Goal: Transaction & Acquisition: Download file/media

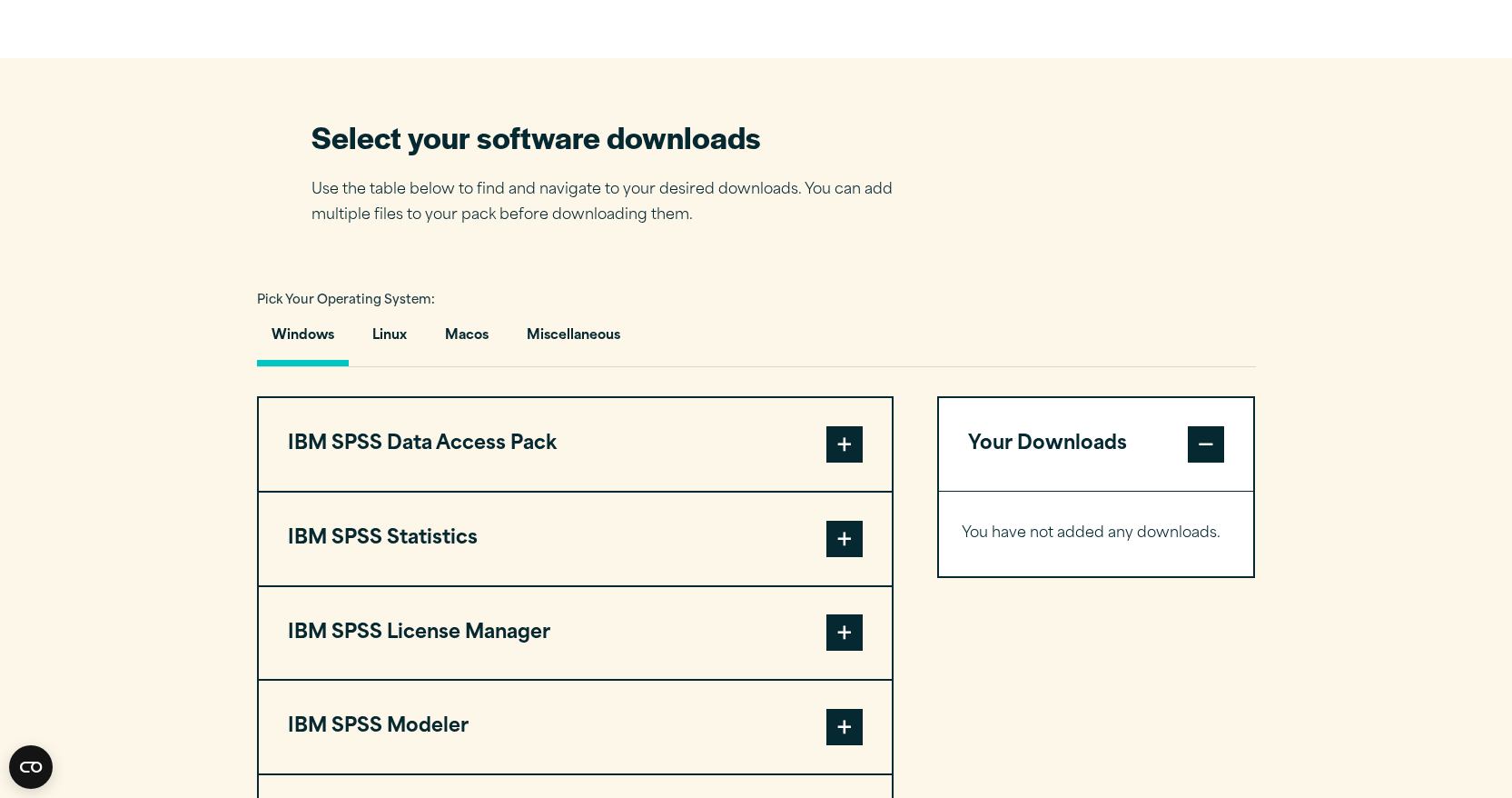
scroll to position [1079, 0]
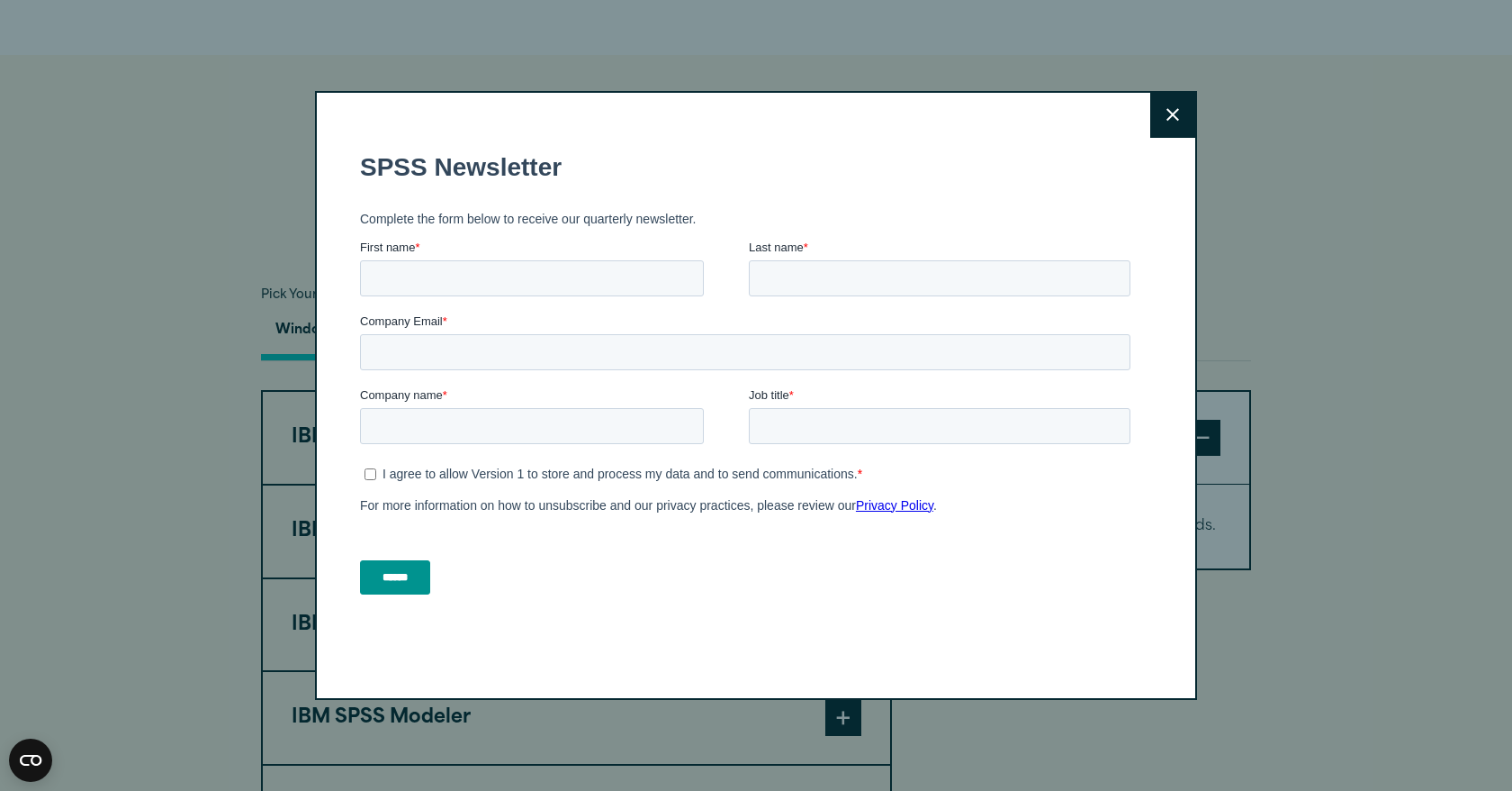
click at [1161, 103] on button "Close" at bounding box center [1173, 115] width 45 height 45
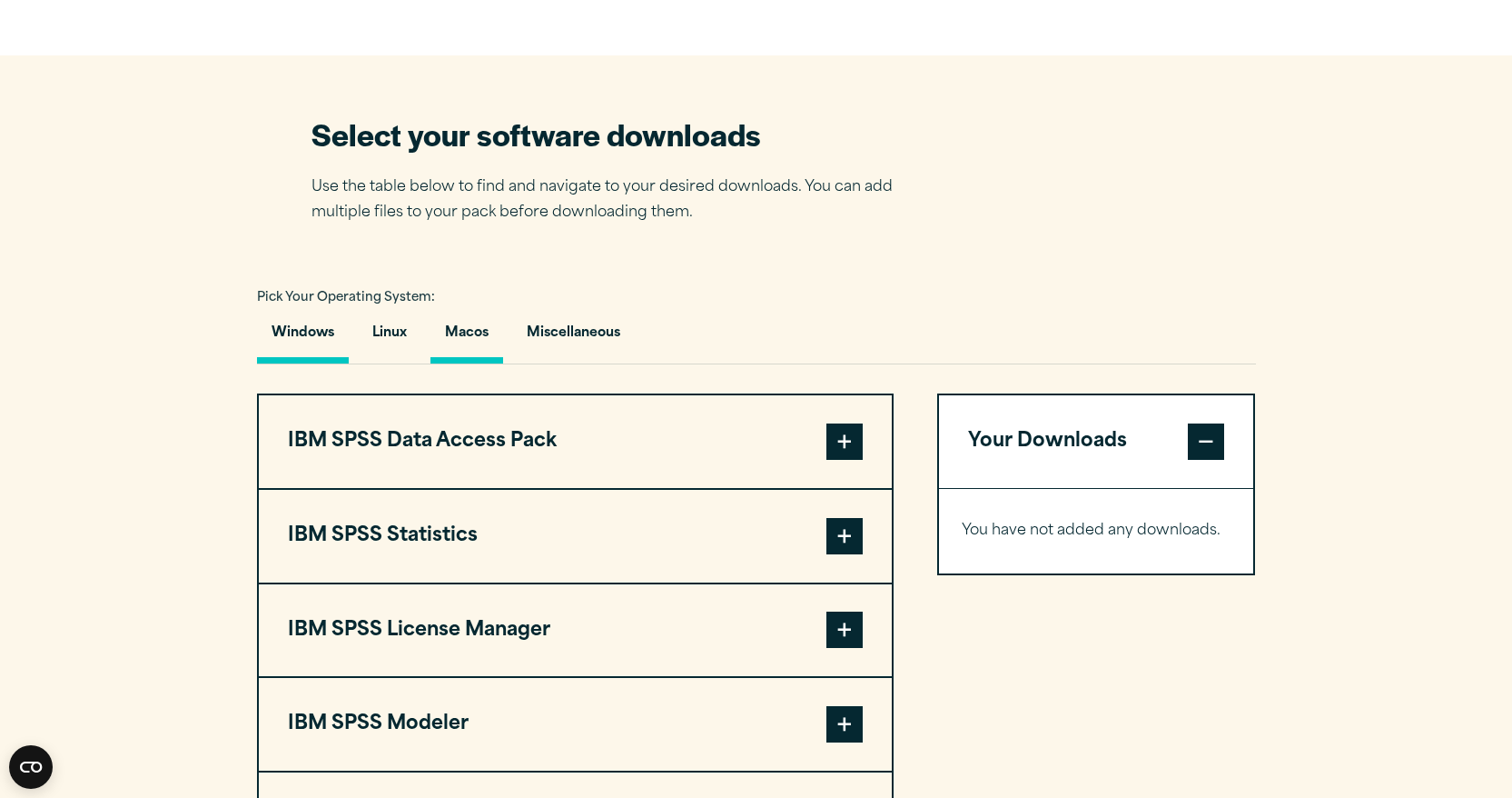
click at [471, 345] on button "Macos" at bounding box center [466, 338] width 73 height 52
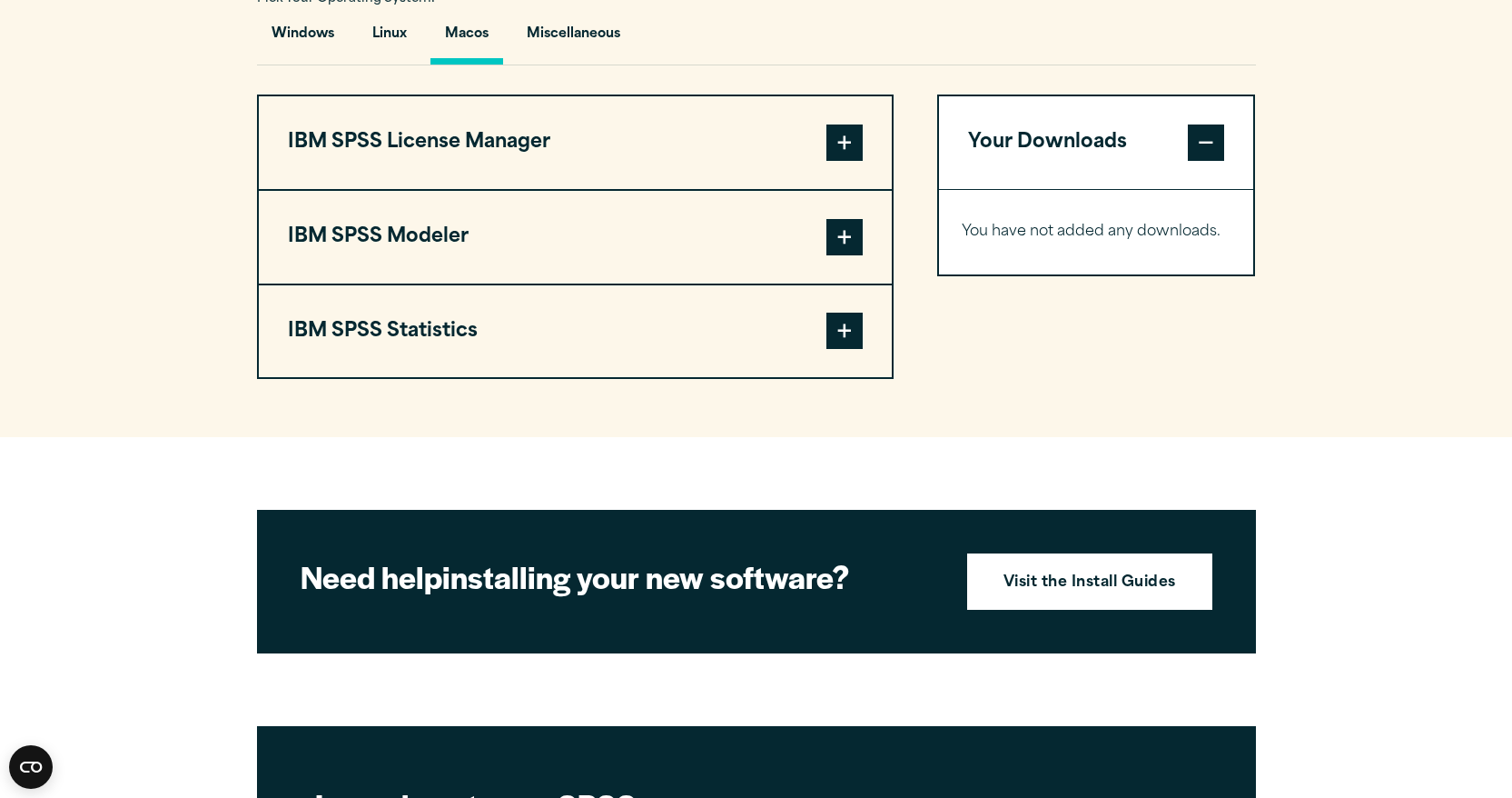
scroll to position [1502, 0]
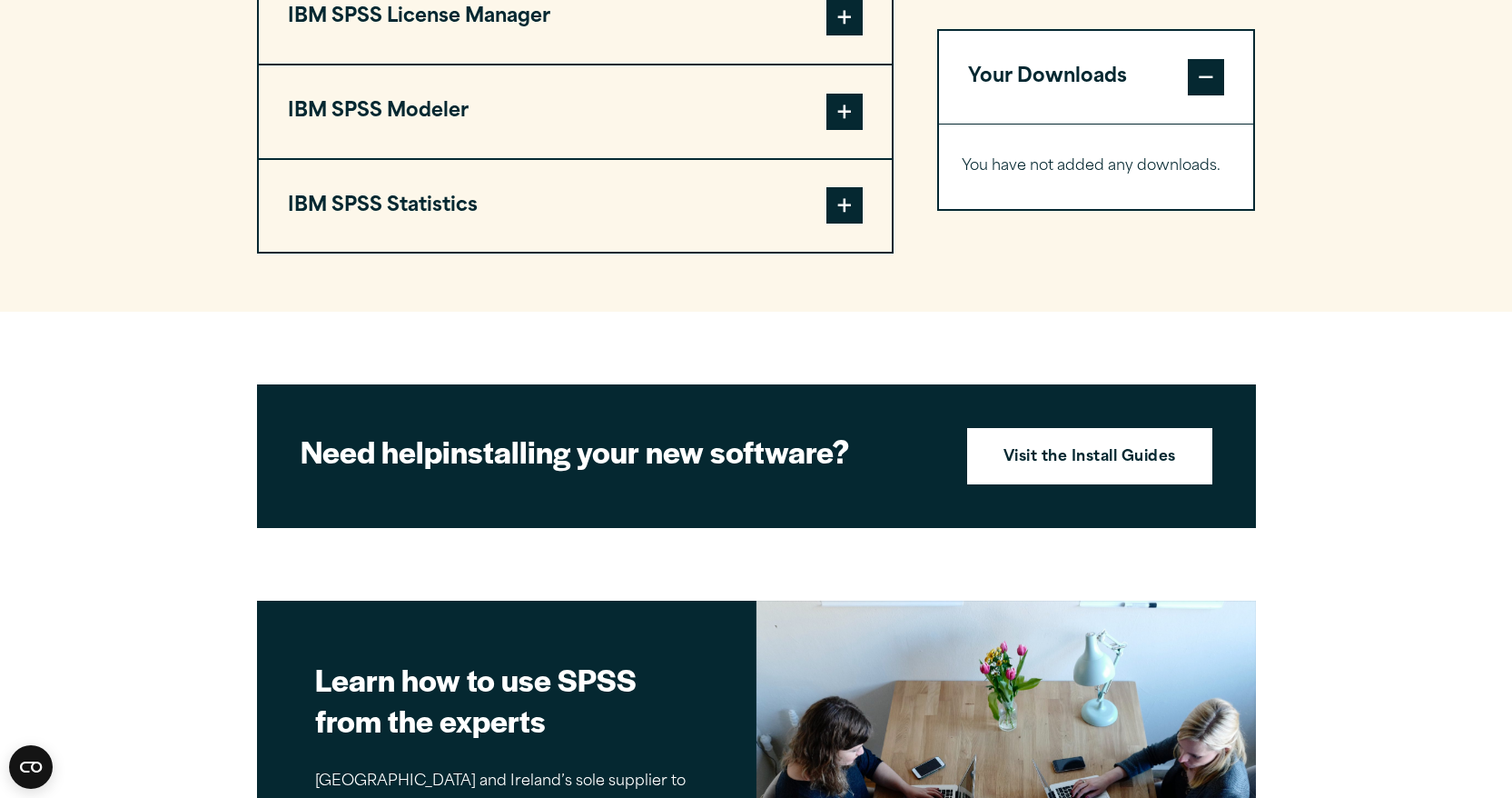
click at [839, 219] on span at bounding box center [844, 205] width 36 height 36
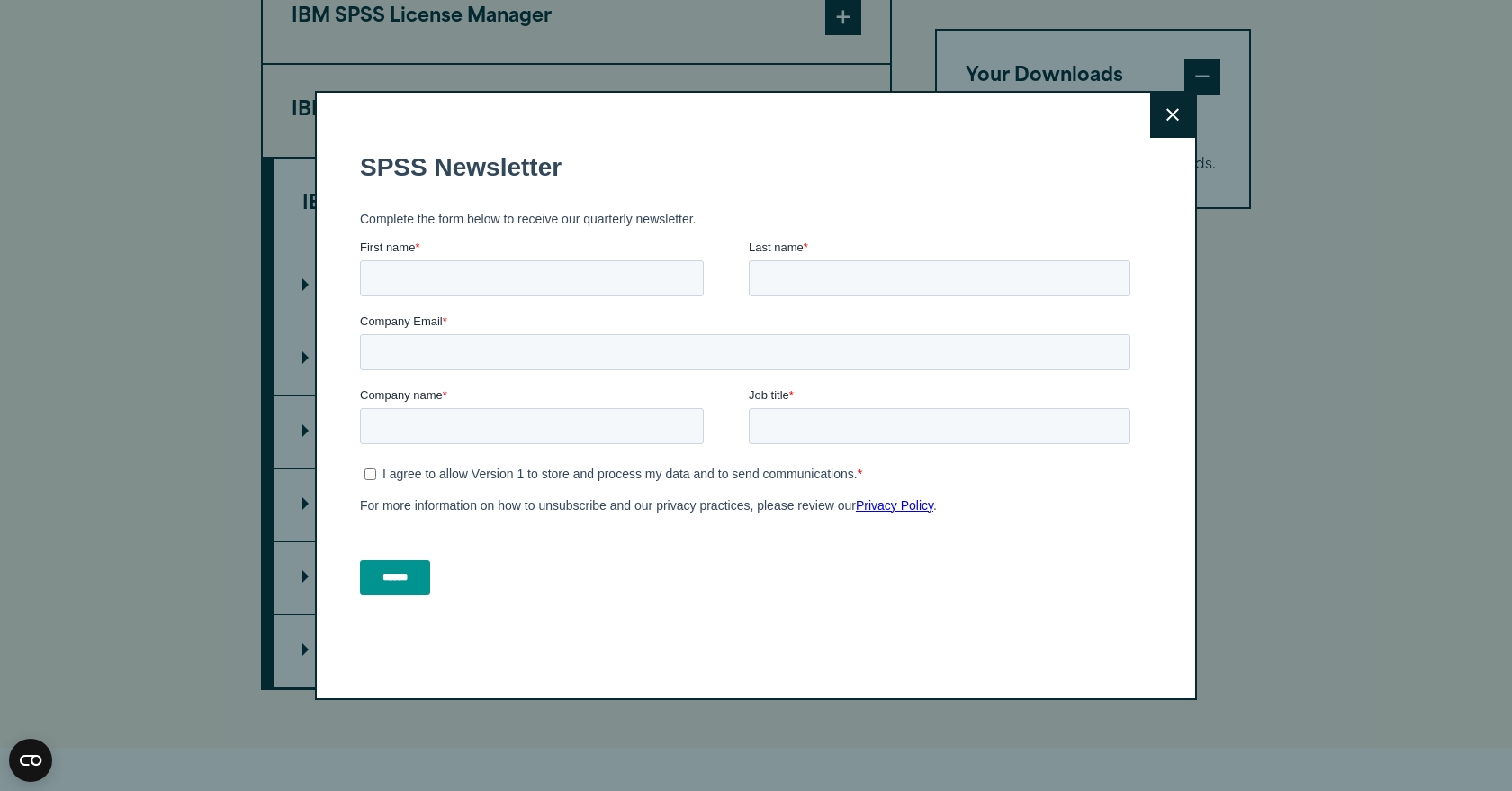
click at [1156, 114] on button "Close" at bounding box center [1173, 115] width 45 height 45
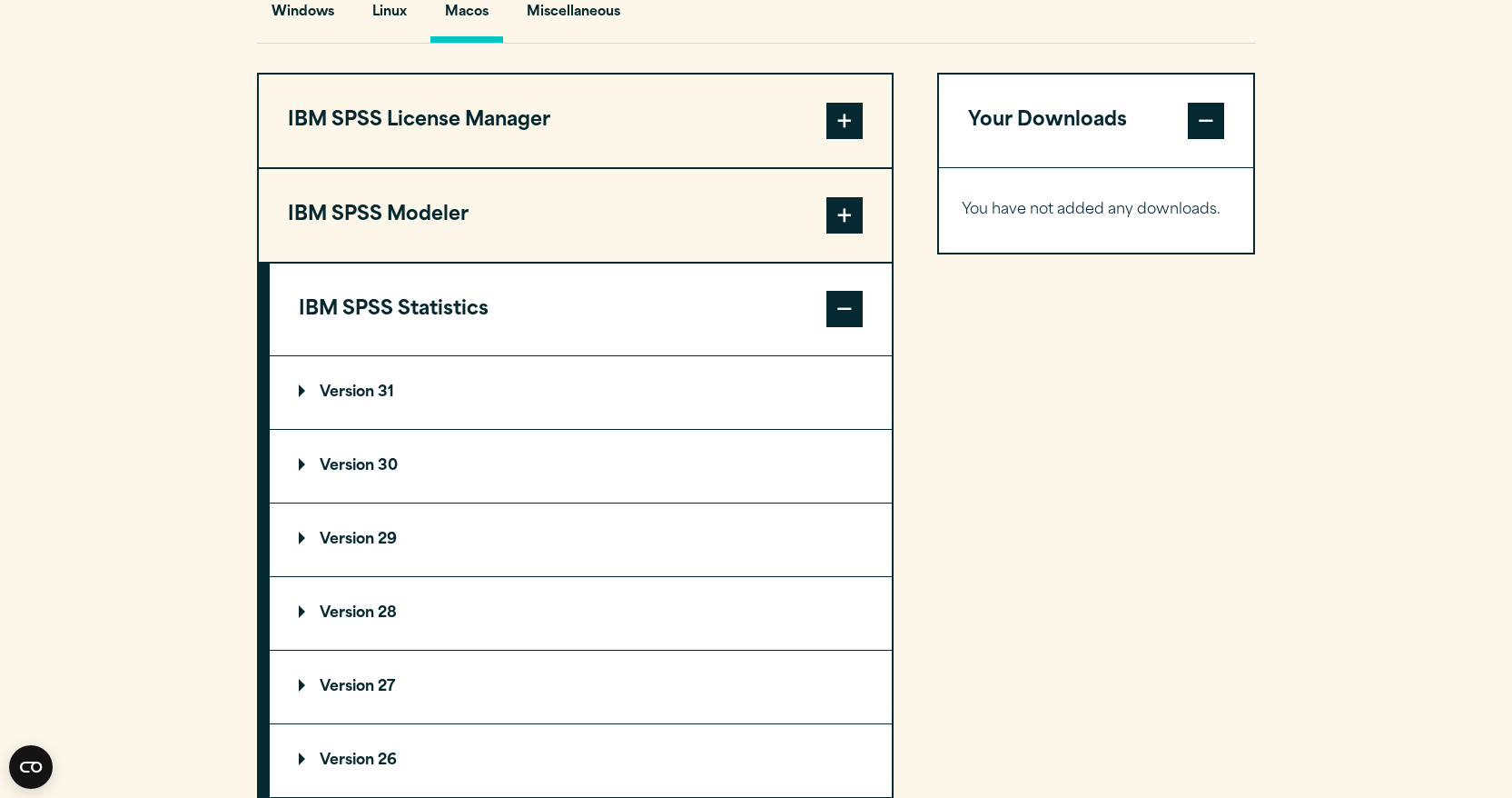
scroll to position [1378, 0]
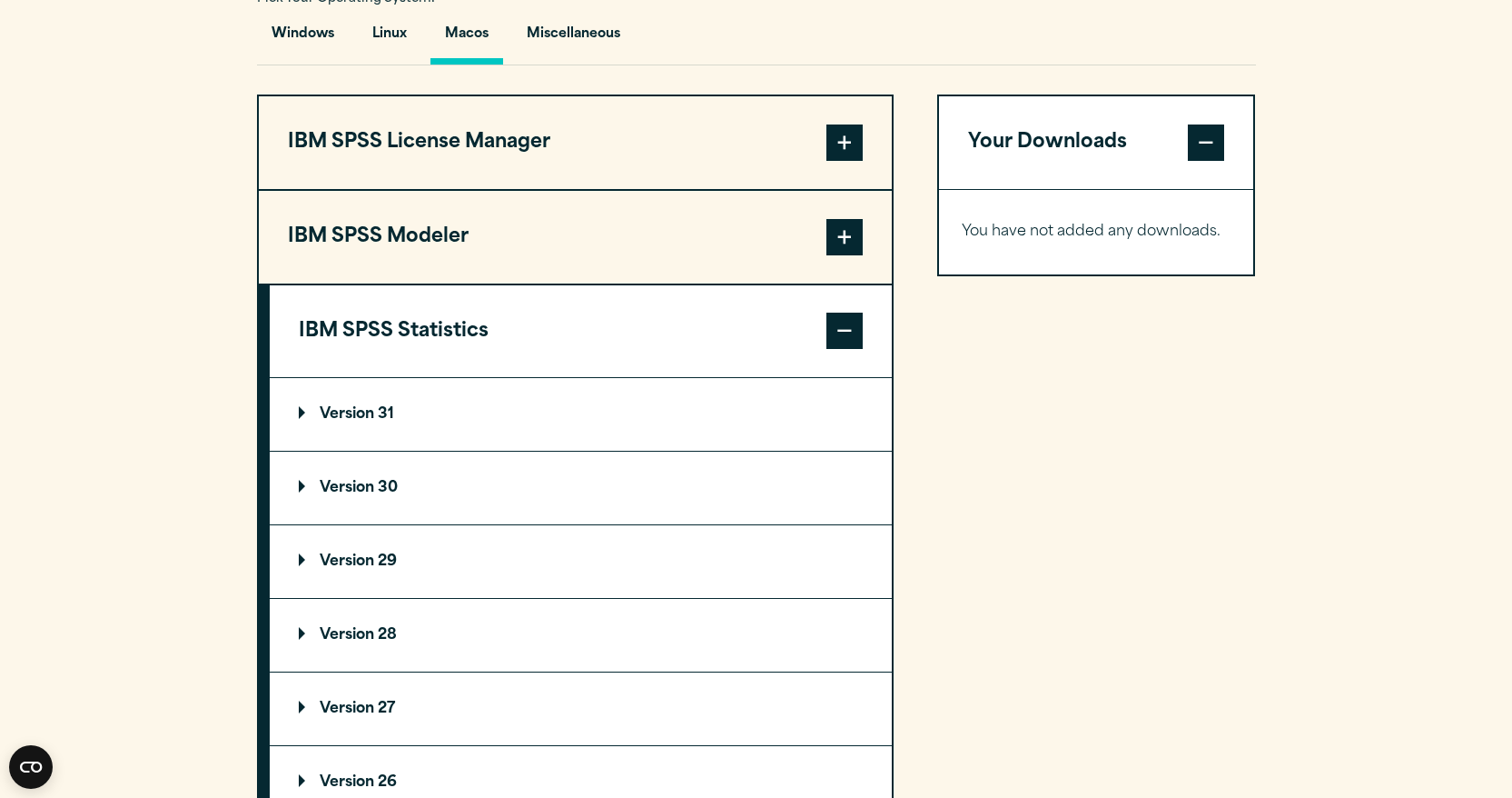
click at [636, 420] on summary "Version 31" at bounding box center [580, 414] width 622 height 73
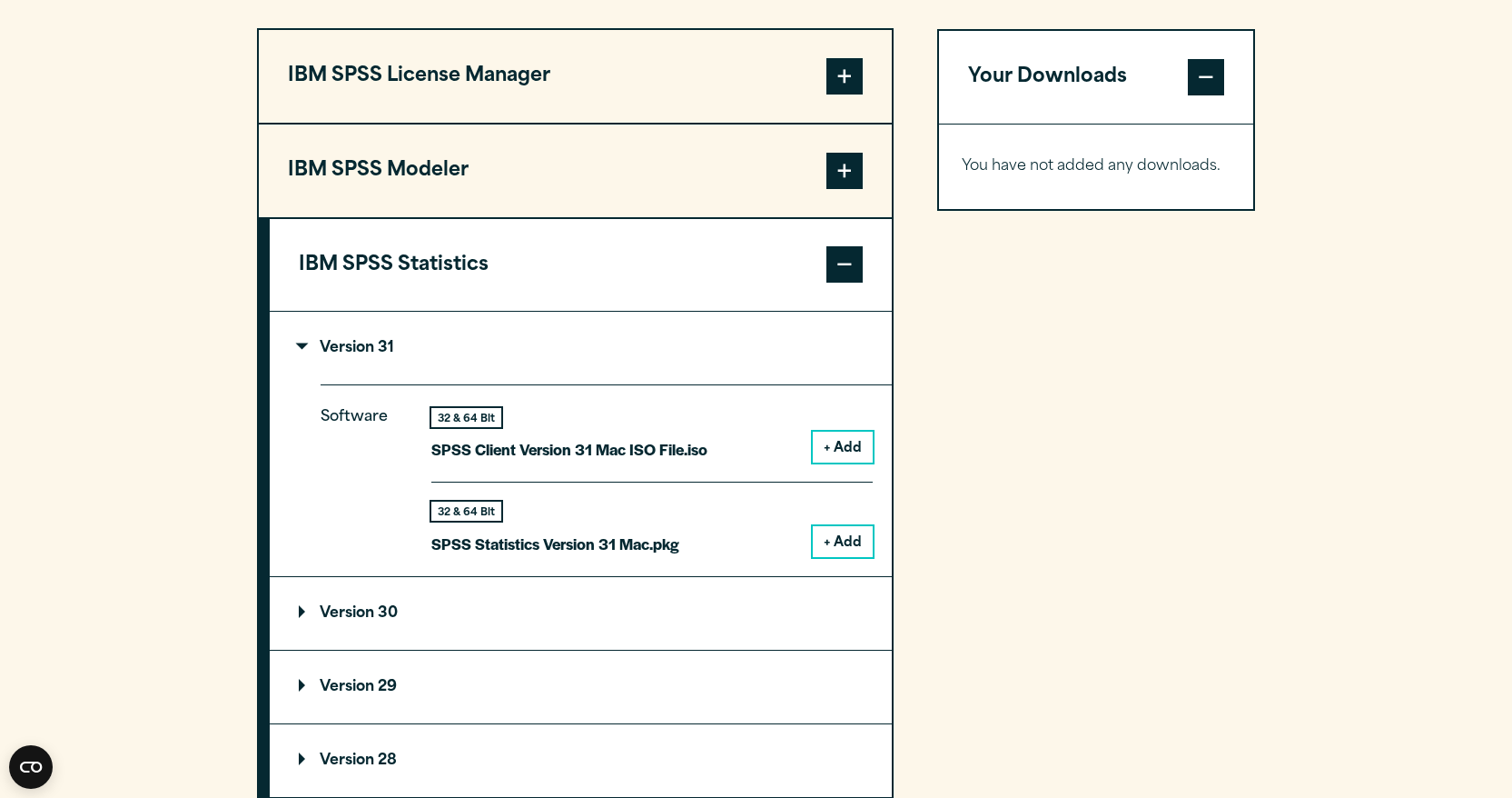
scroll to position [1457, 0]
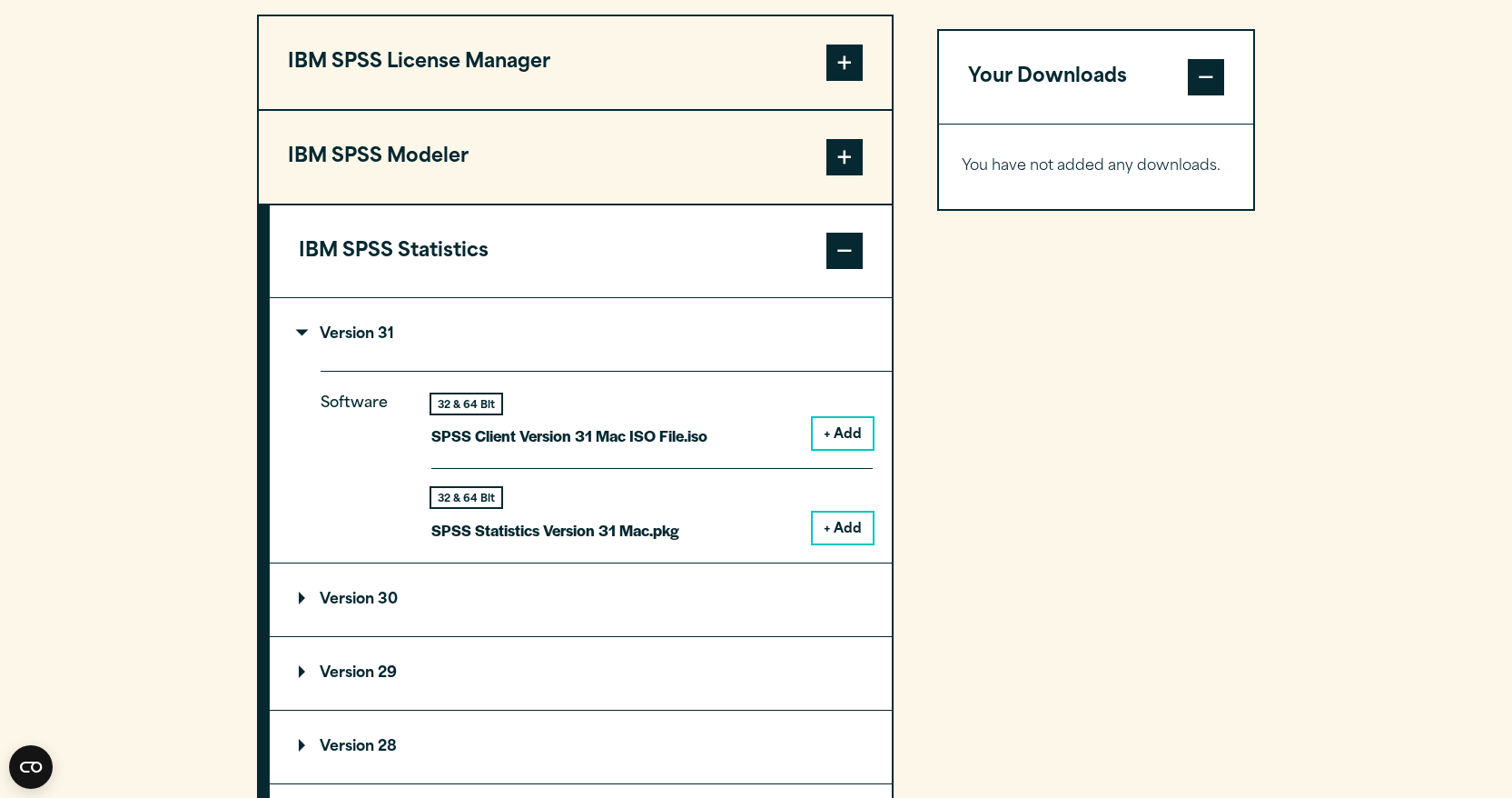
click at [651, 522] on div "32 & 64 Bit SPSS Statistics Version 31 Mac.pkg" at bounding box center [555, 515] width 248 height 56
click at [685, 518] on div "32 & 64 Bit SPSS Statistics Version 31 Mac.pkg + Add" at bounding box center [651, 506] width 441 height 76
click at [859, 524] on button "+ Add" at bounding box center [842, 528] width 60 height 31
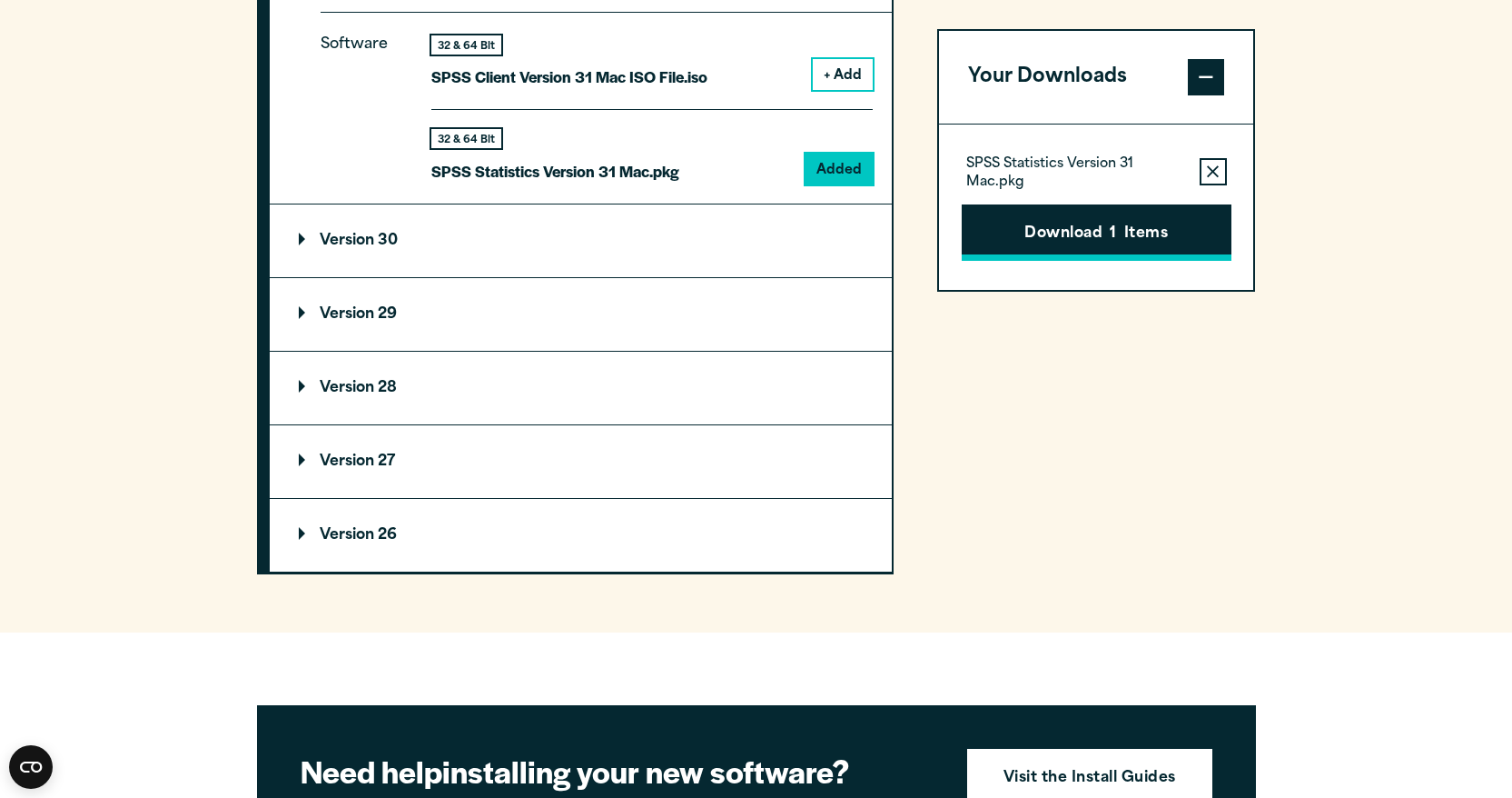
scroll to position [1700, 0]
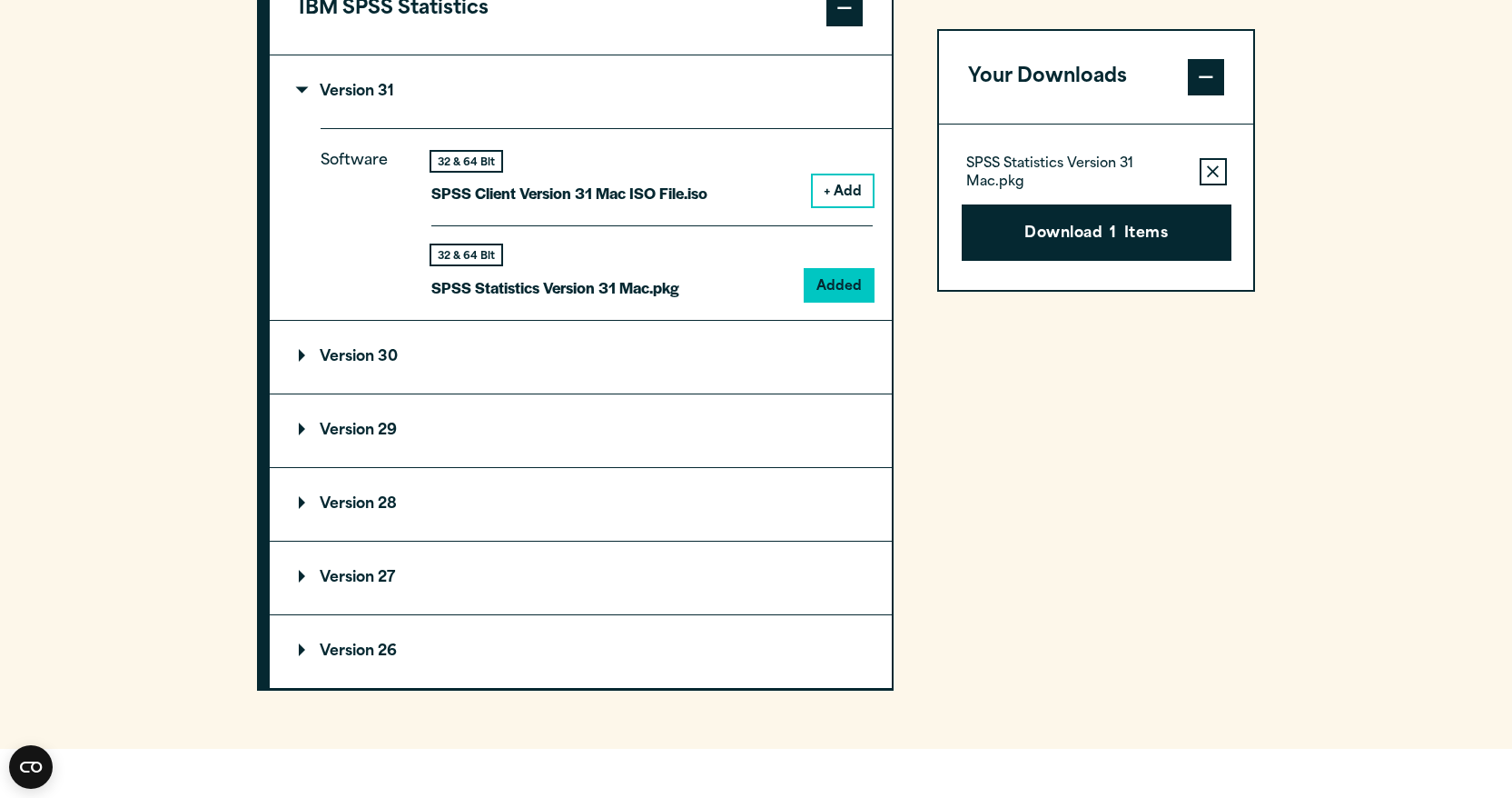
click at [798, 202] on div "32 & 64 Bit SPSS Client Version 31 Mac ISO File.iso + Add" at bounding box center [651, 188] width 441 height 75
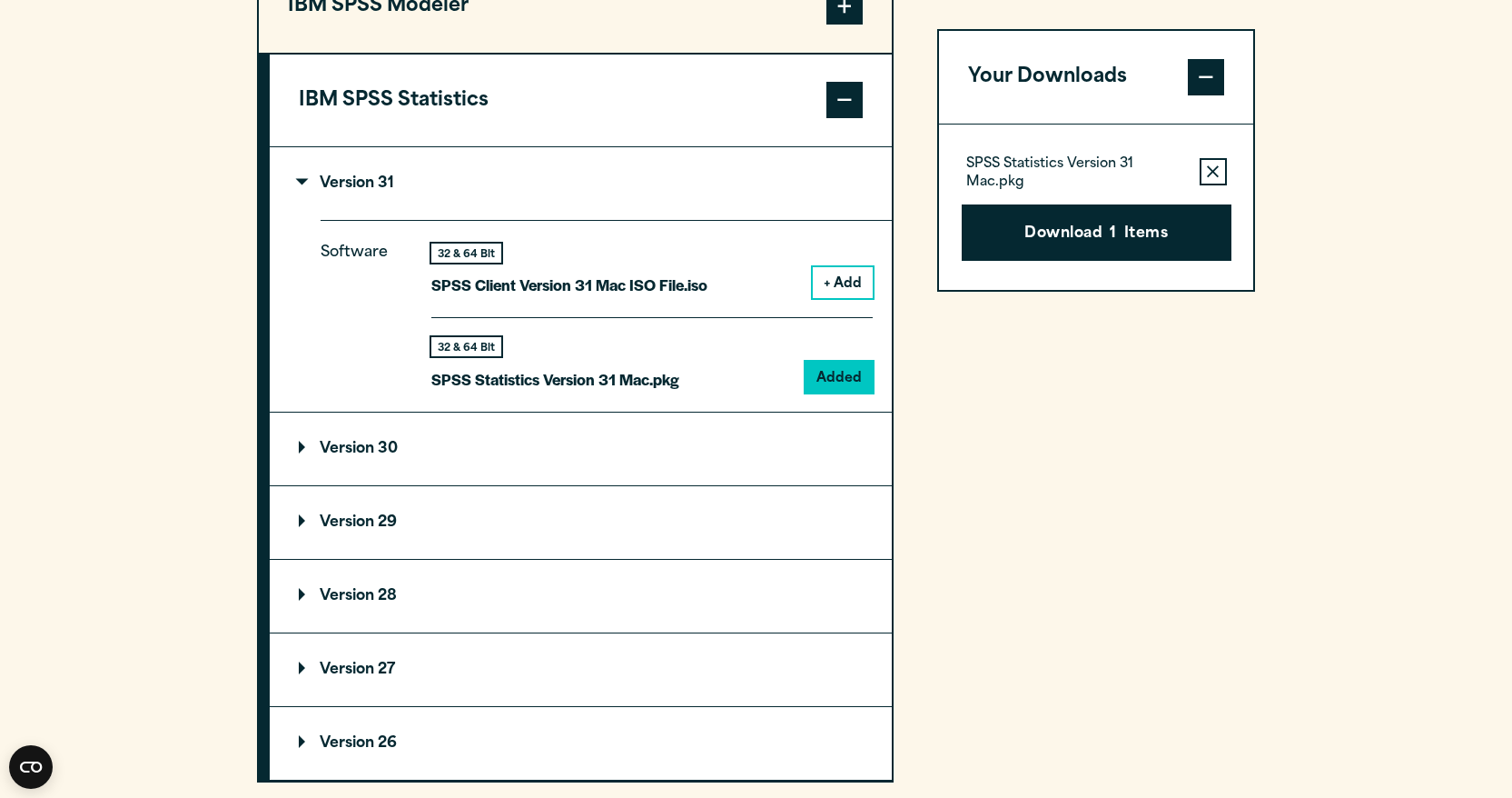
scroll to position [1583, 0]
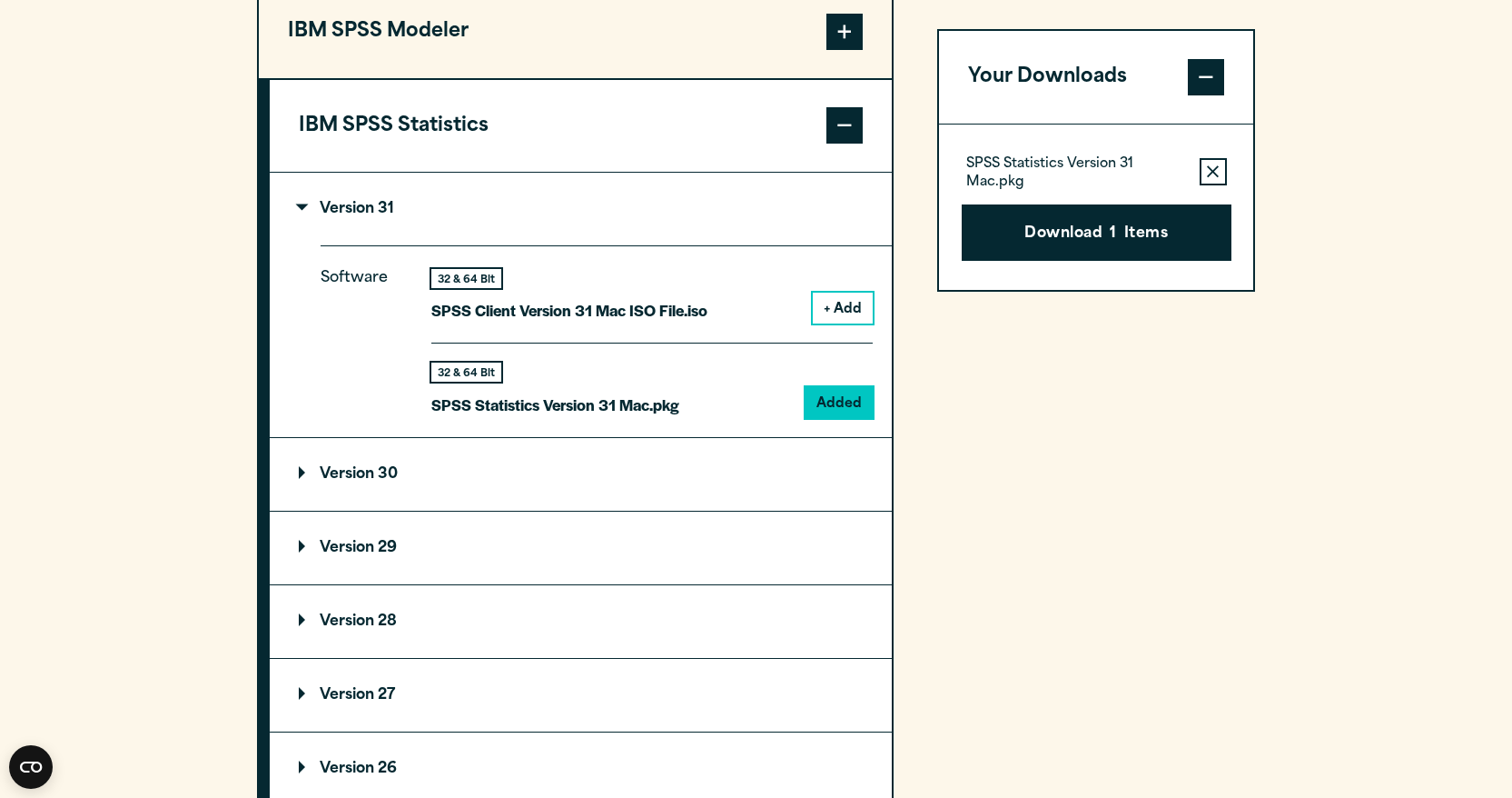
click at [381, 217] on p "Version 31" at bounding box center [346, 208] width 95 height 14
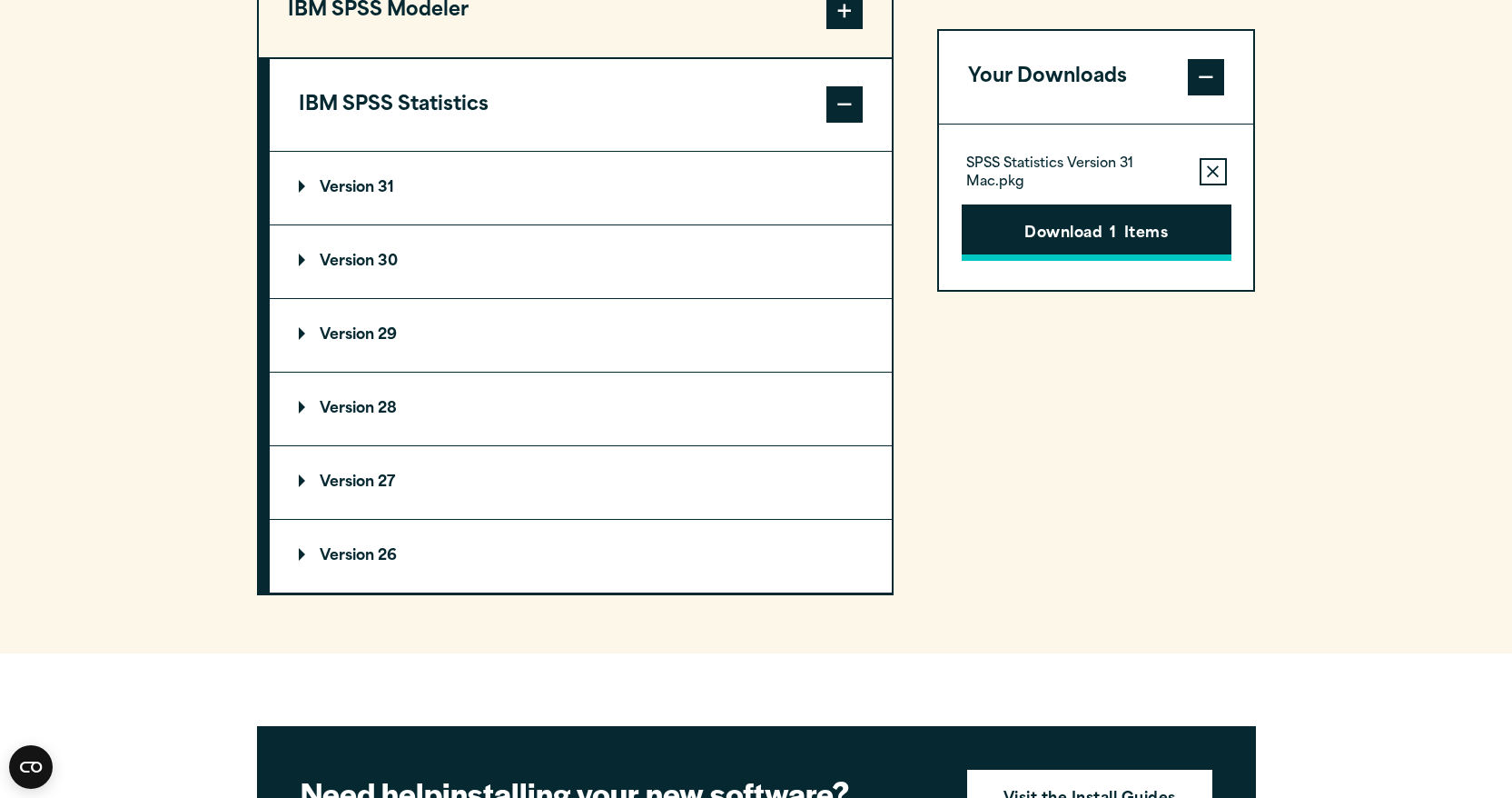
scroll to position [1607, 0]
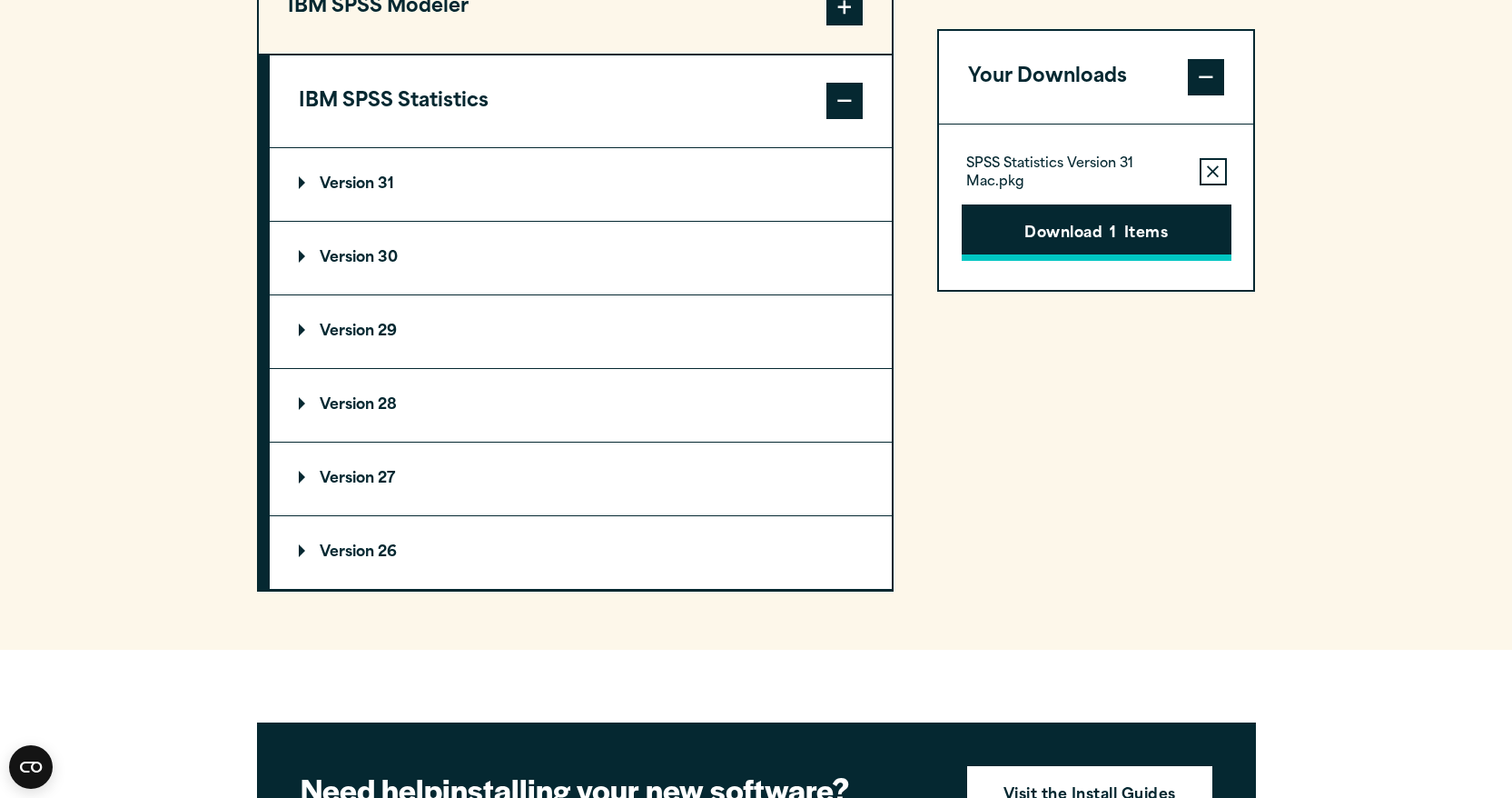
click at [1070, 226] on button "Download 1 Items" at bounding box center [1096, 233] width 269 height 57
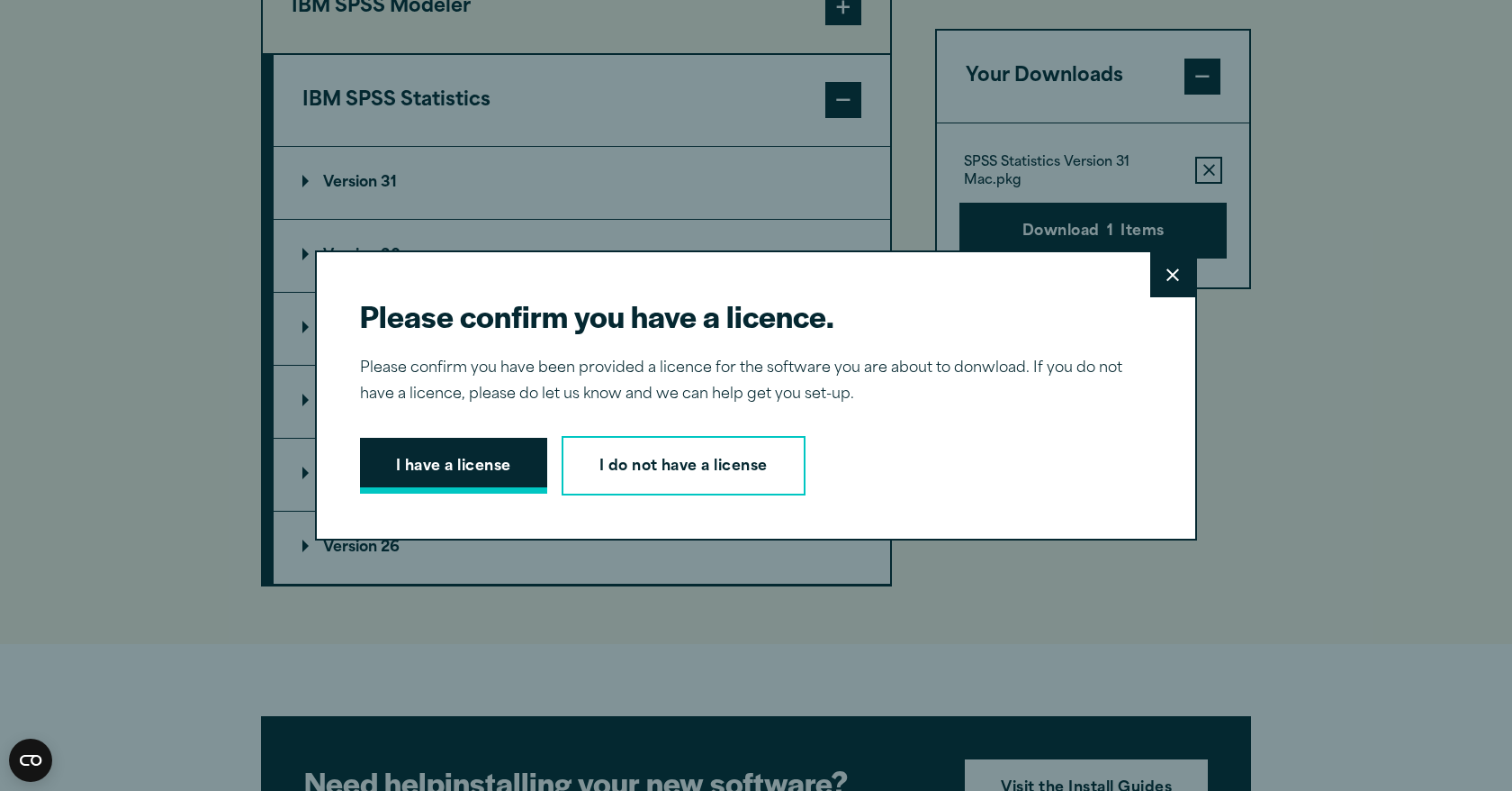
click at [421, 467] on button "I have a license" at bounding box center [453, 466] width 187 height 56
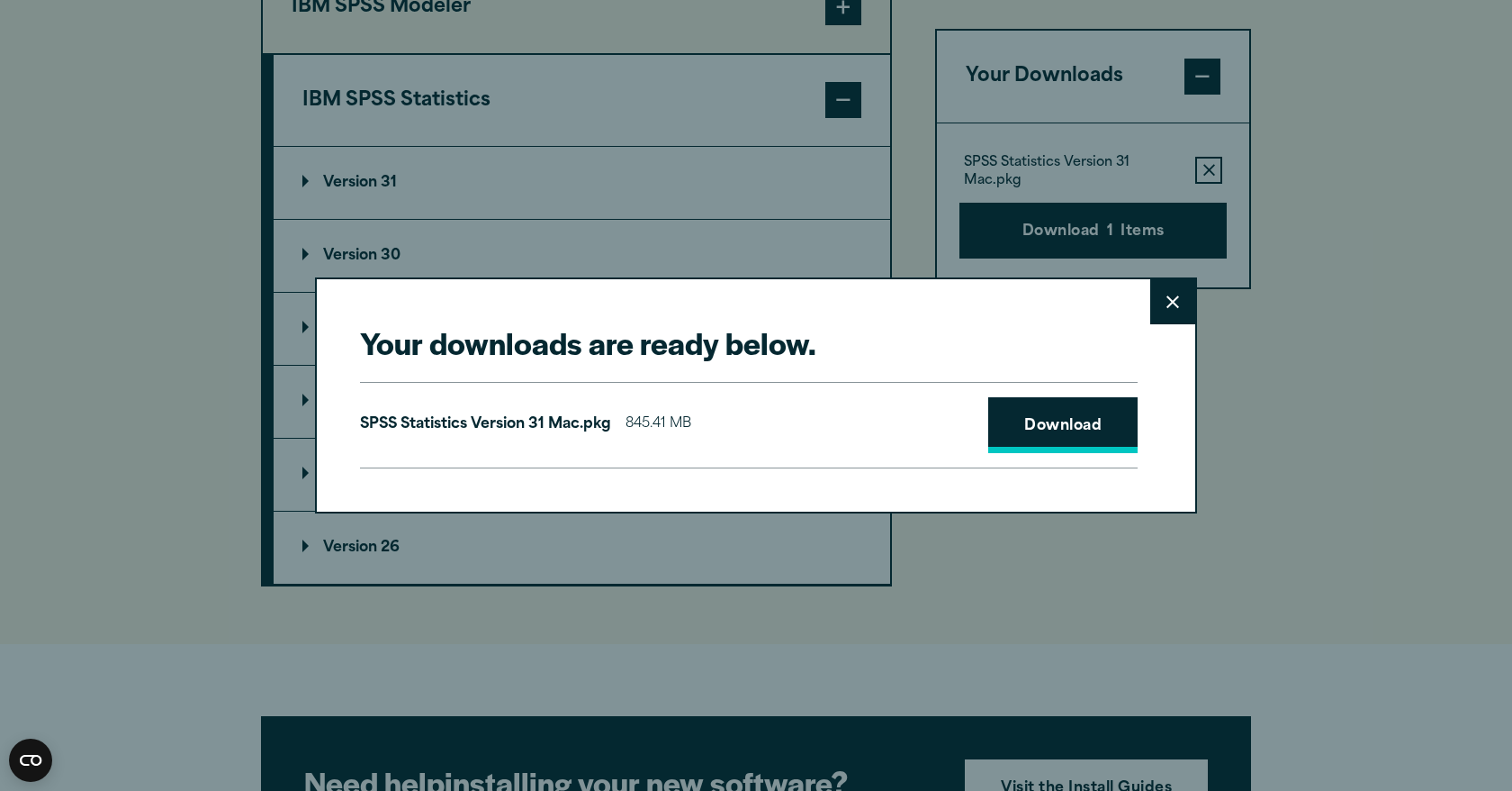
click at [1046, 427] on link "Download" at bounding box center [1063, 425] width 150 height 56
click at [1166, 295] on icon at bounding box center [1172, 302] width 12 height 13
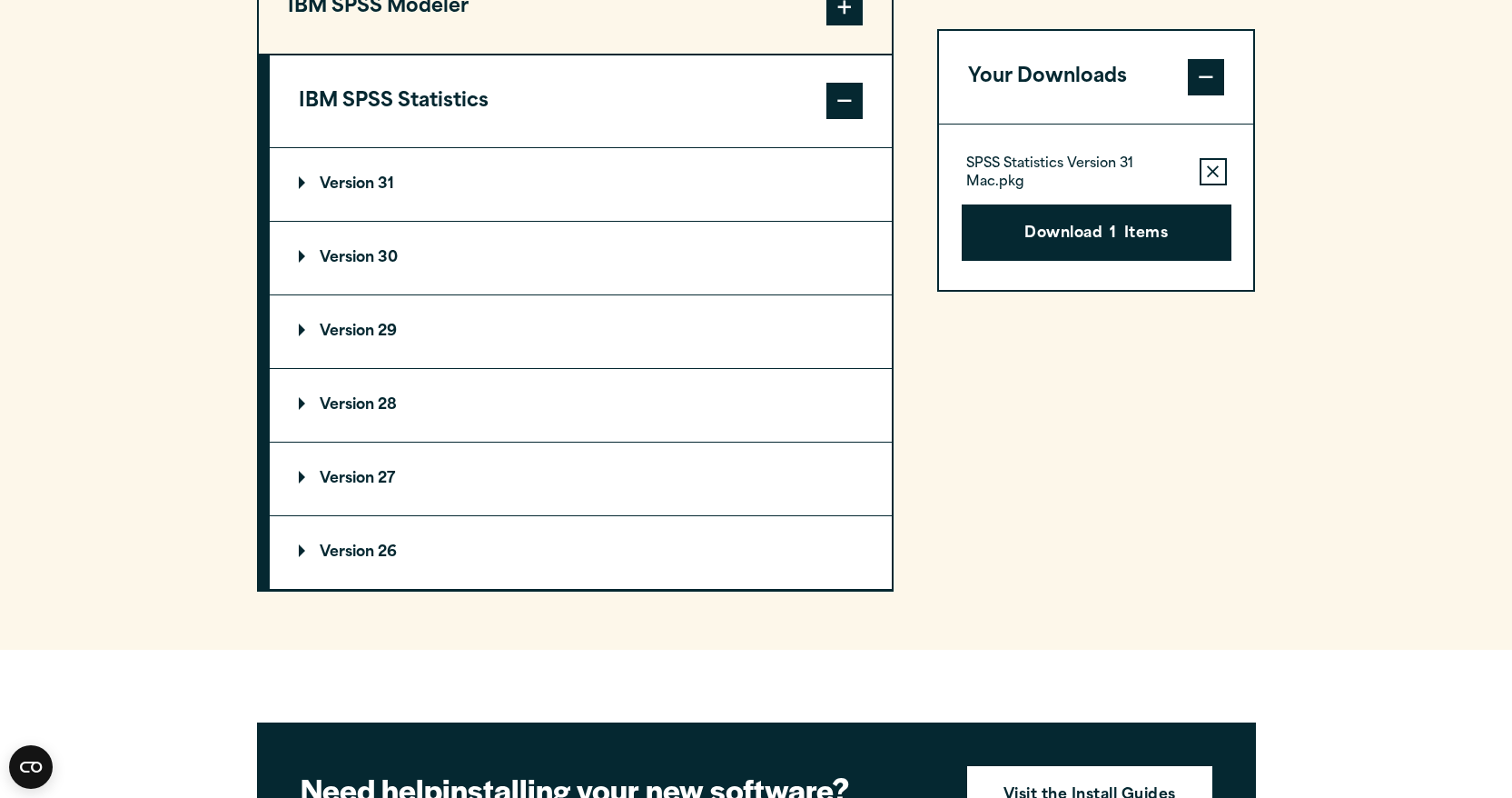
click at [1074, 548] on div "Your Downloads SPSS Statistics Version 31 Mac.pkg Remove this item from your so…" at bounding box center [1096, 228] width 318 height 727
click at [379, 266] on p "Version 30" at bounding box center [348, 257] width 99 height 14
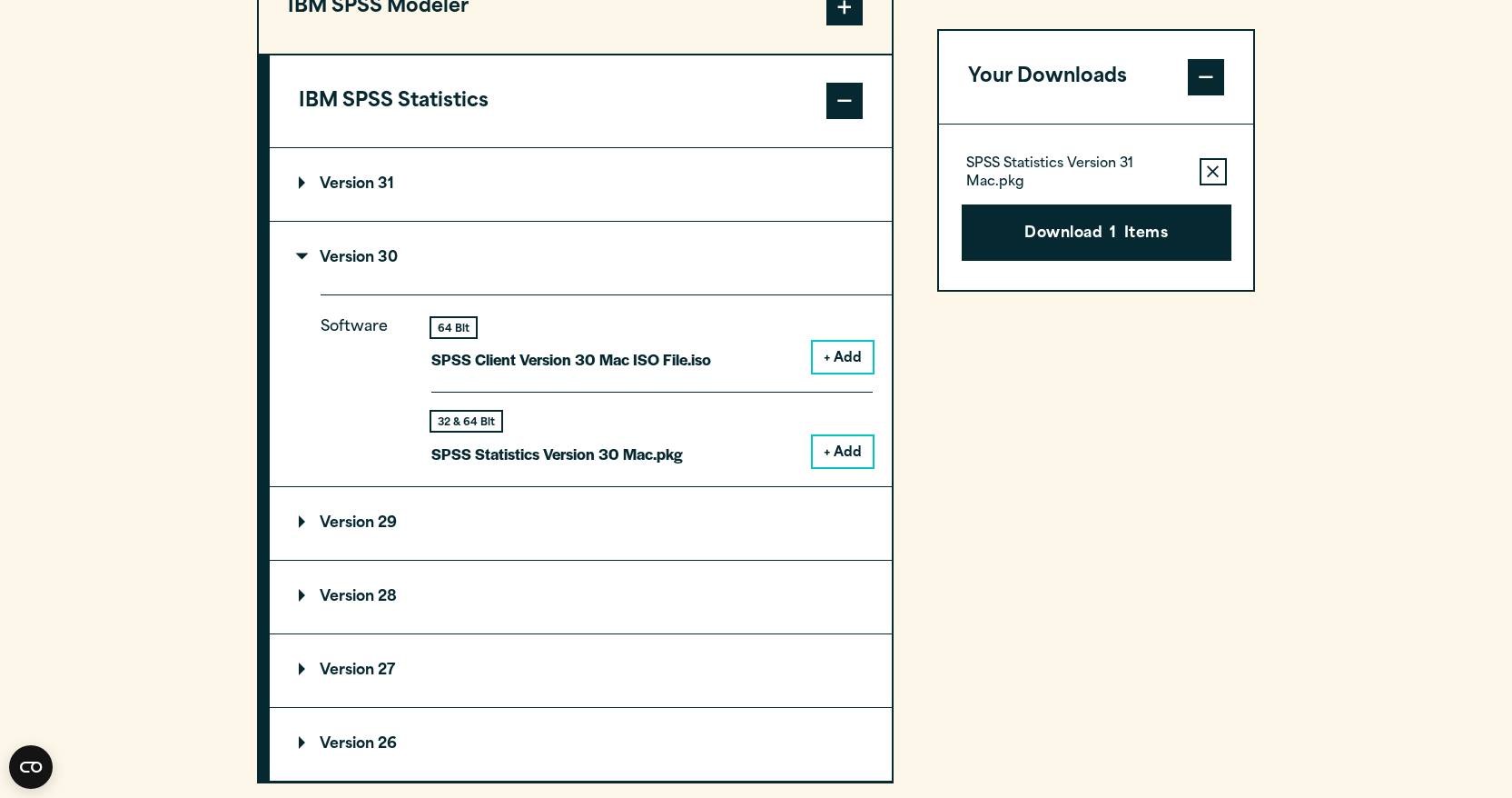
click at [832, 457] on button "+ Add" at bounding box center [842, 451] width 60 height 31
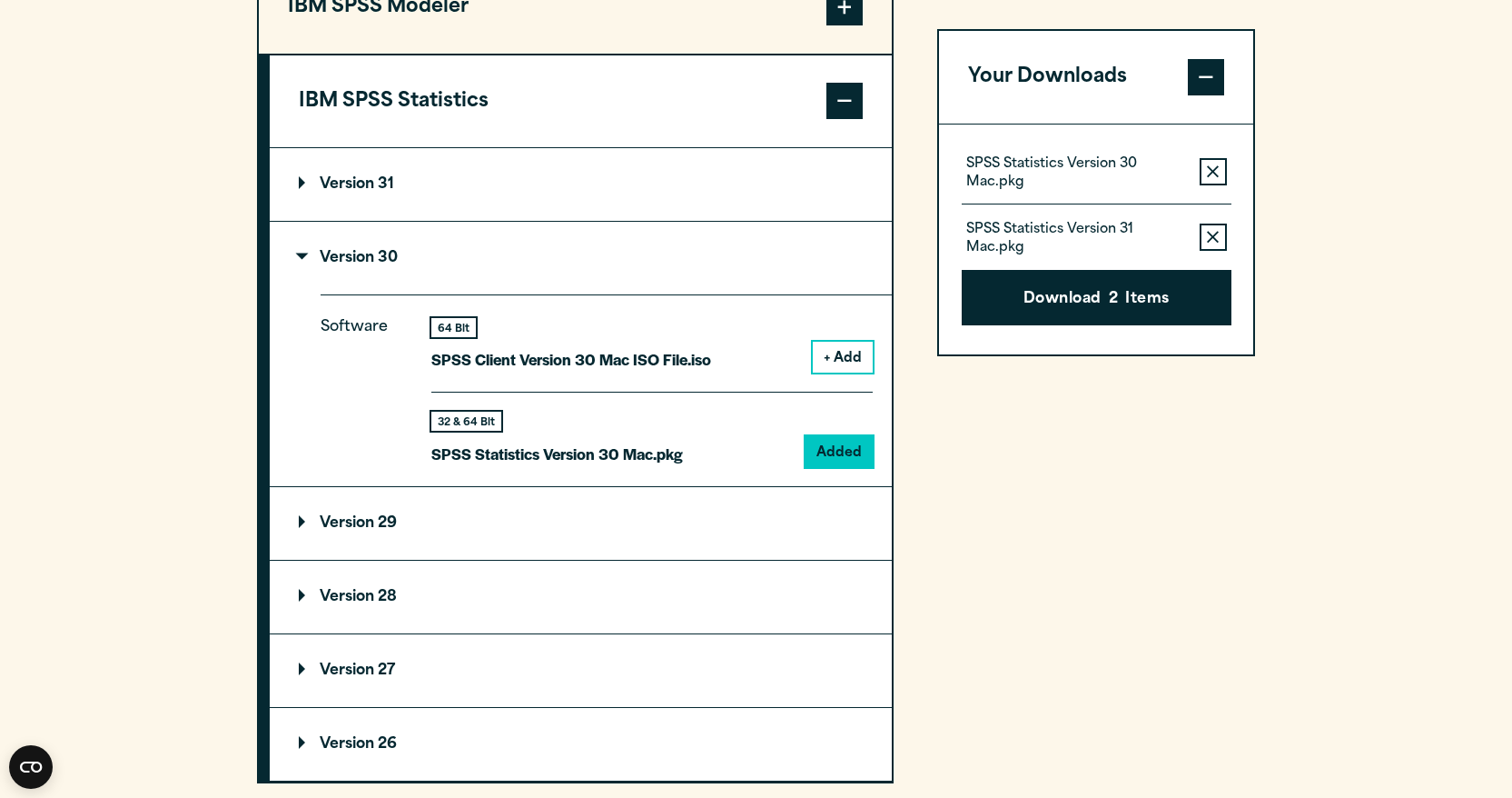
click at [1217, 234] on icon "button" at bounding box center [1212, 236] width 11 height 12
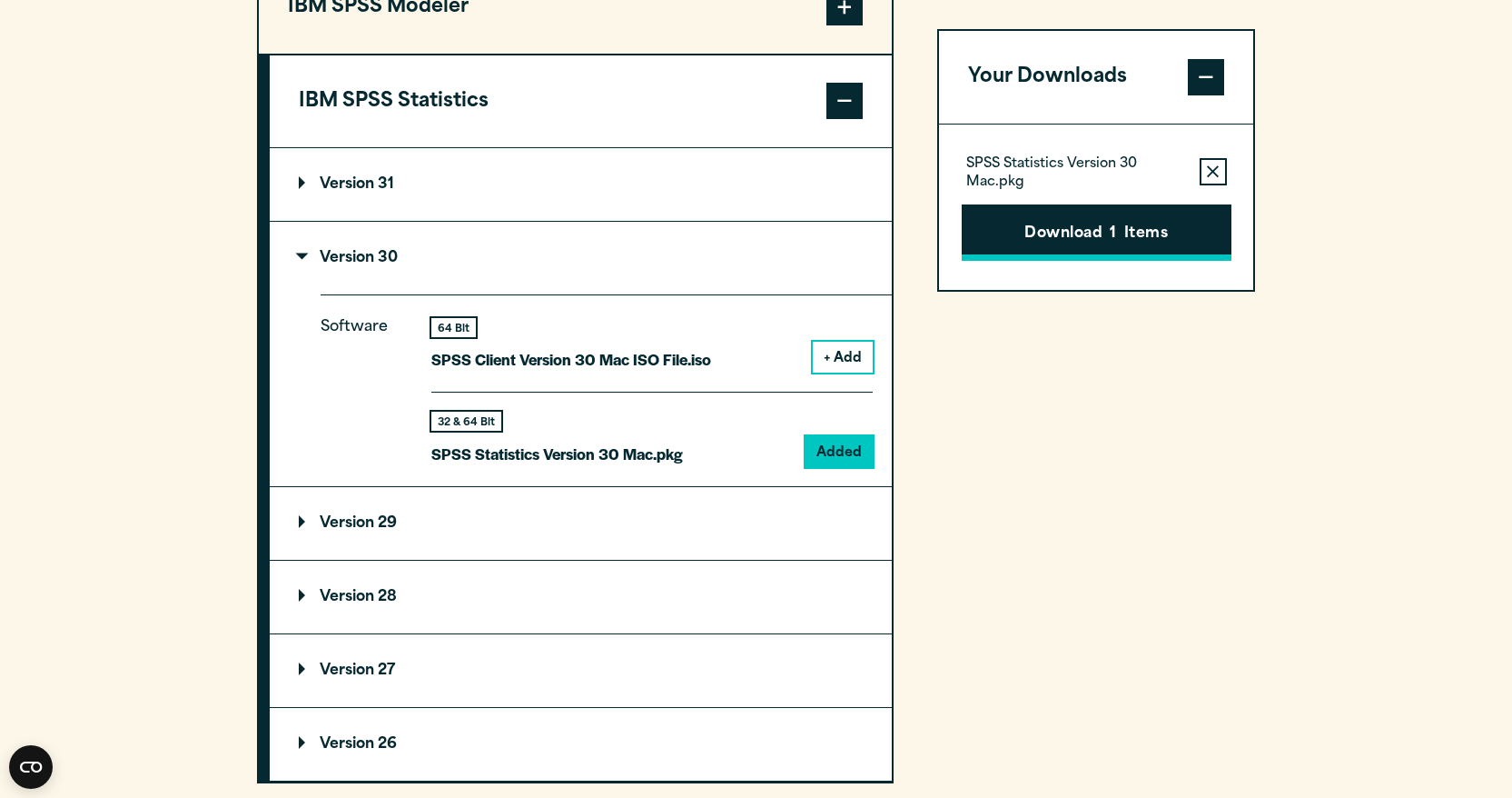
click at [1022, 238] on button "Download 1 Items" at bounding box center [1096, 233] width 269 height 57
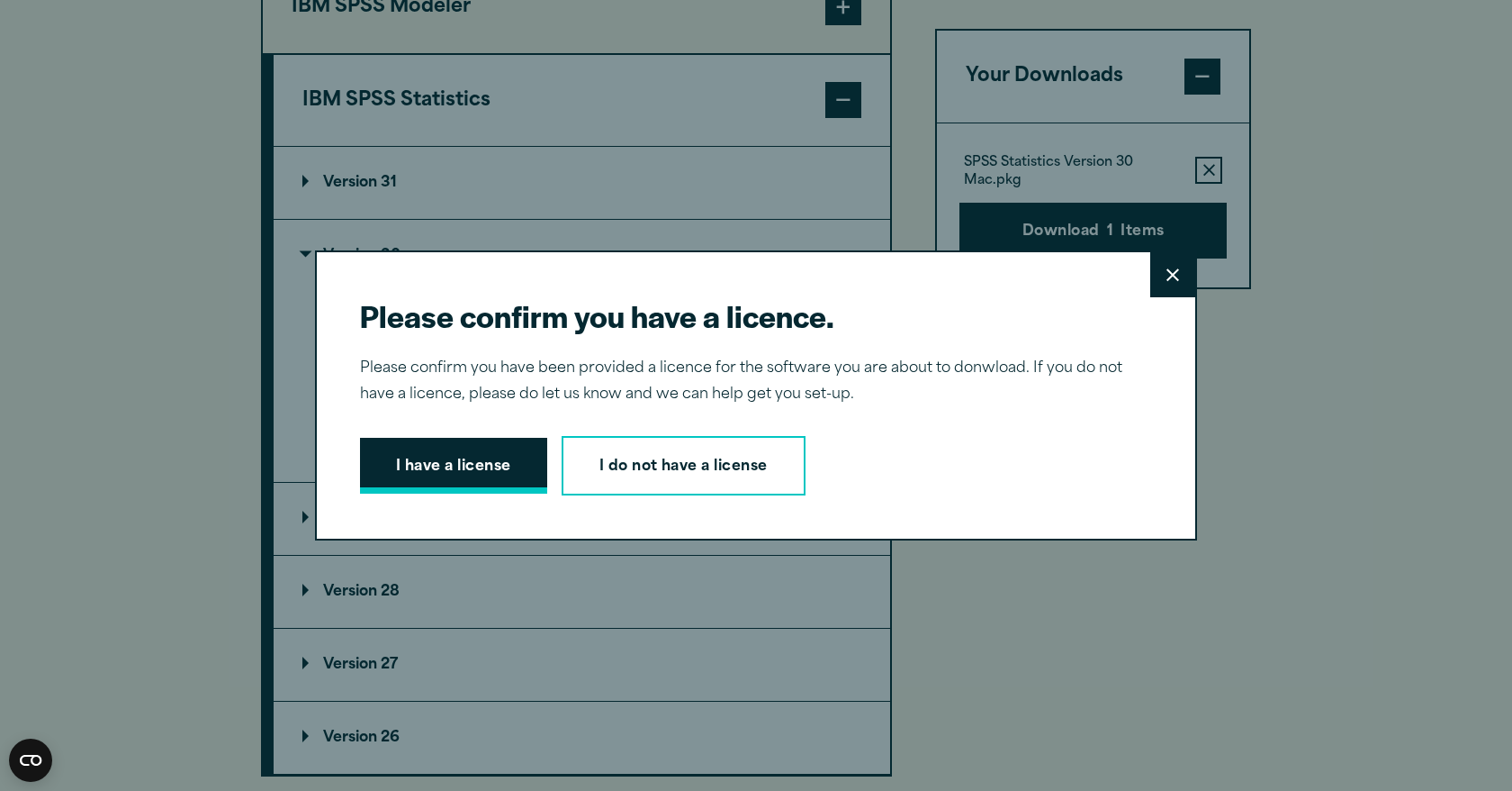
click at [437, 459] on button "I have a license" at bounding box center [453, 466] width 187 height 56
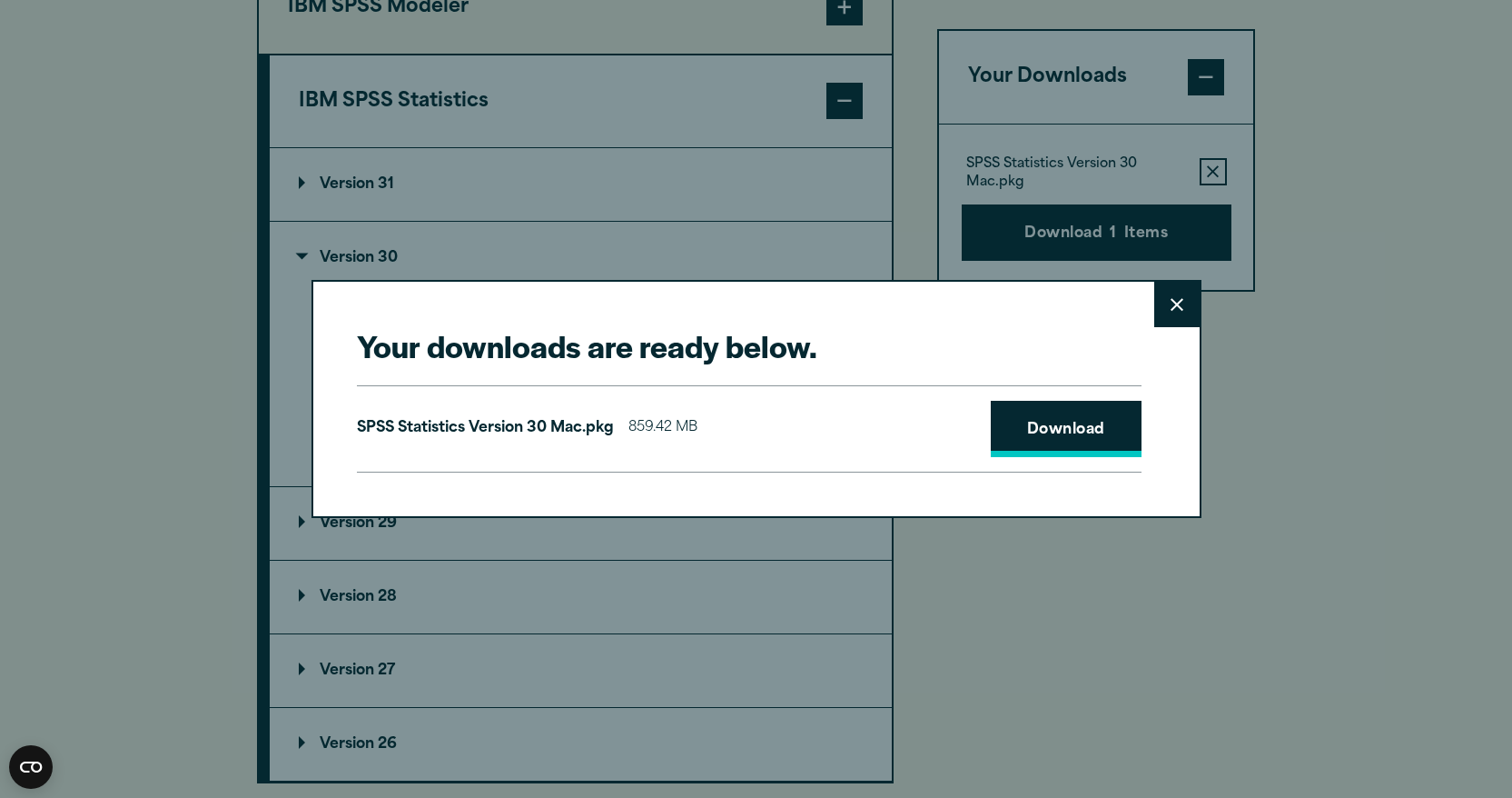
click at [1085, 425] on link "Download" at bounding box center [1066, 429] width 151 height 57
